Goal: Information Seeking & Learning: Learn about a topic

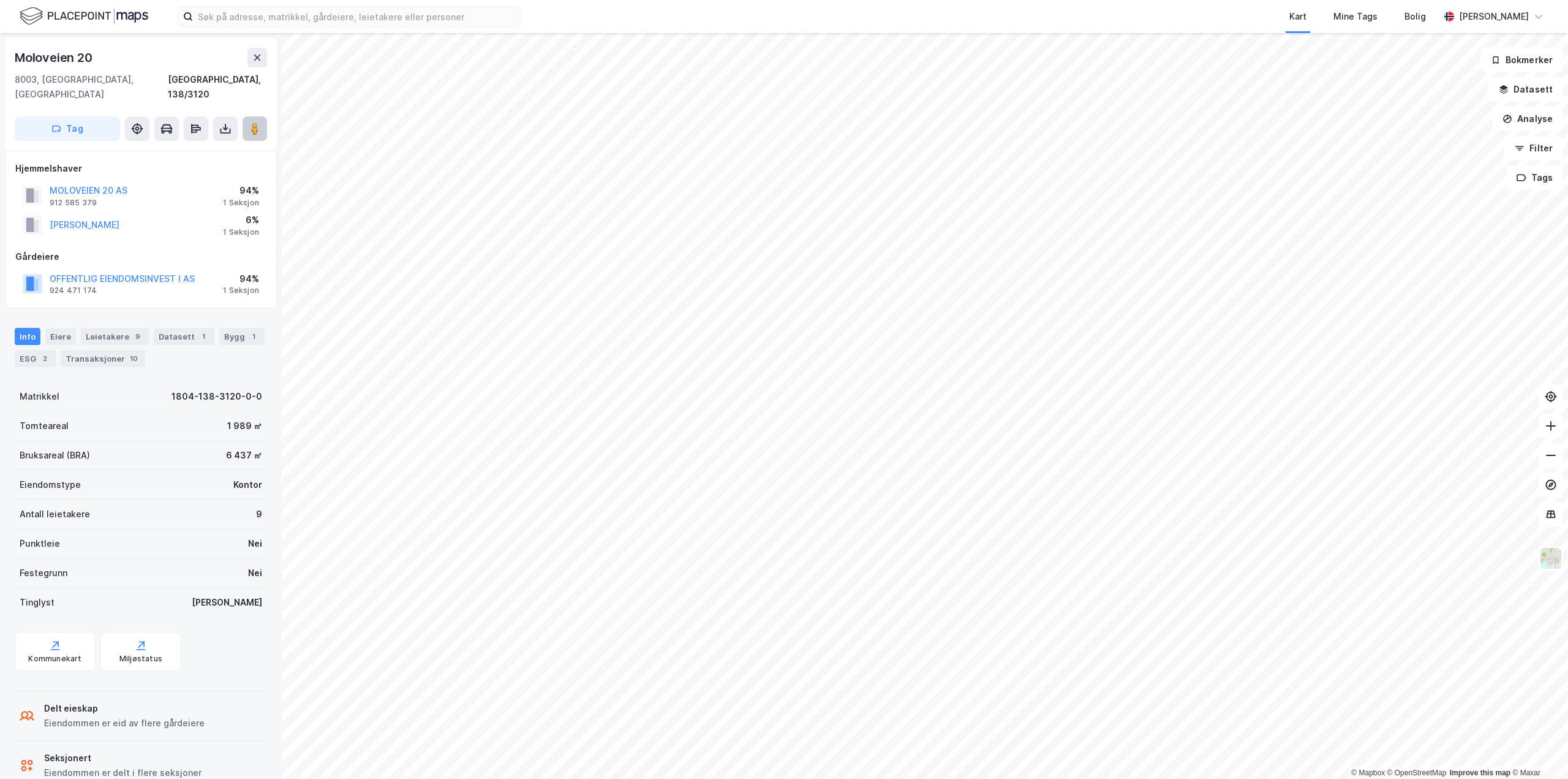
click at [249, 123] on icon at bounding box center [255, 129] width 12 height 12
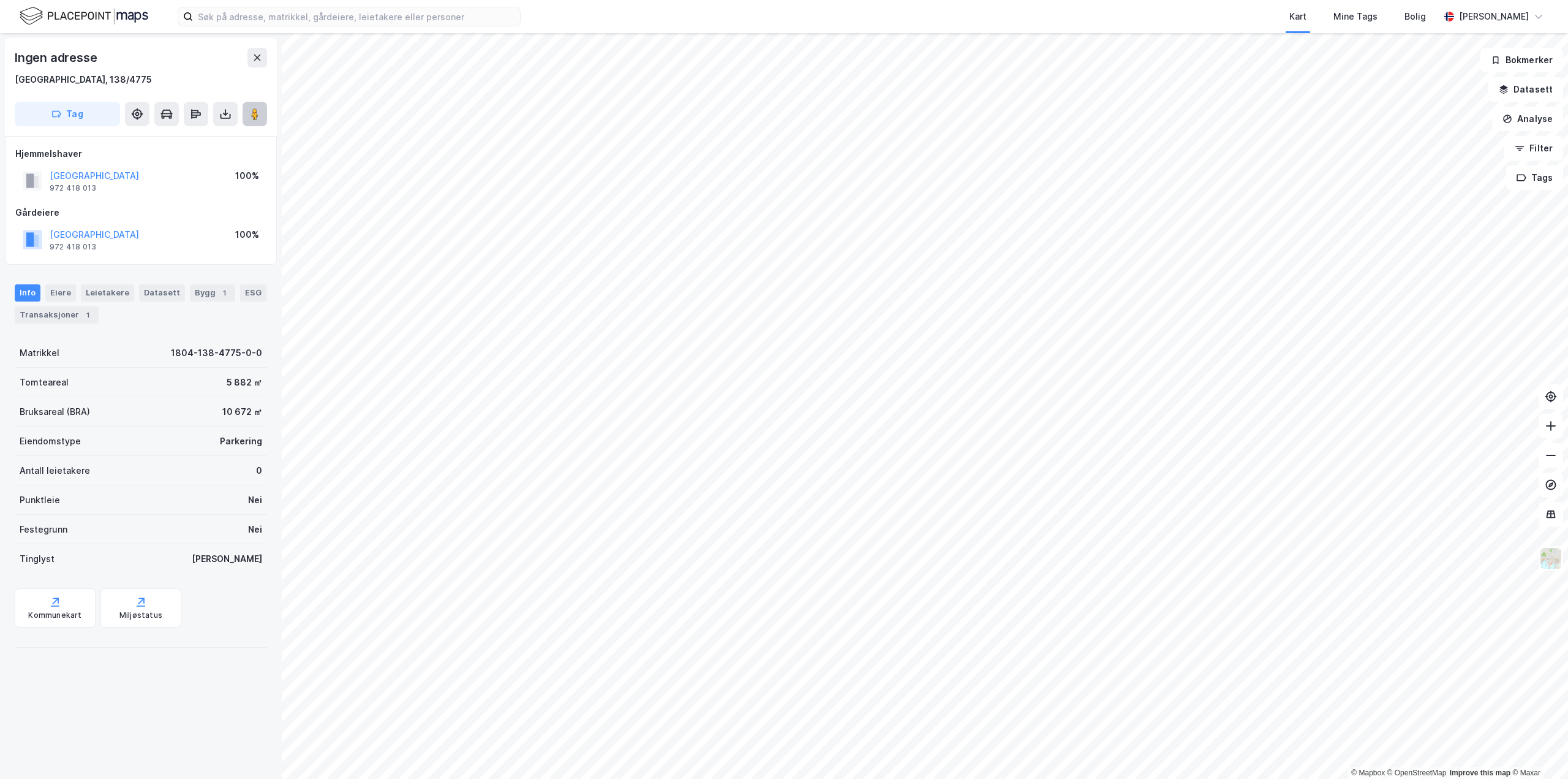
click at [257, 120] on button at bounding box center [255, 114] width 25 height 25
